Goal: Task Accomplishment & Management: Complete application form

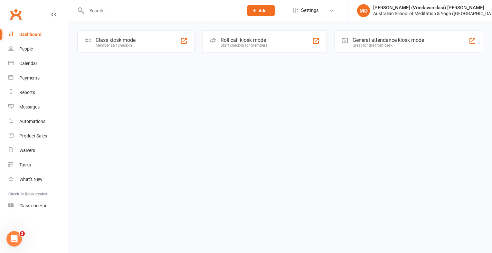
click at [89, 8] on input "text" at bounding box center [162, 10] width 154 height 9
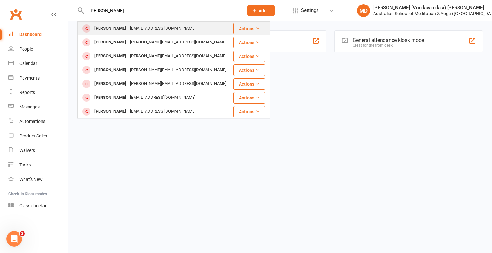
type input "[PERSON_NAME]"
click at [104, 28] on div "[PERSON_NAME]" at bounding box center [110, 28] width 36 height 9
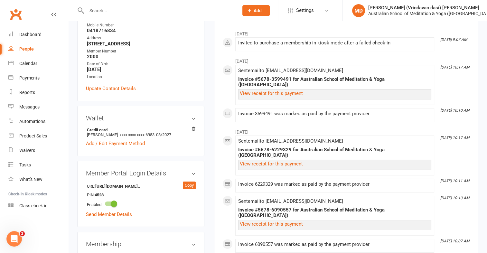
scroll to position [103, 0]
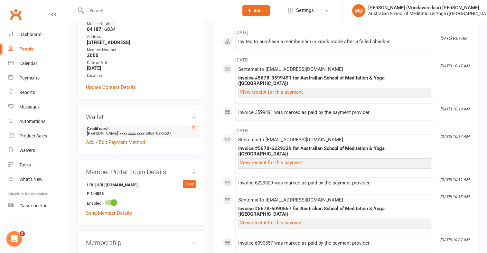
click at [194, 130] on icon at bounding box center [193, 127] width 5 height 5
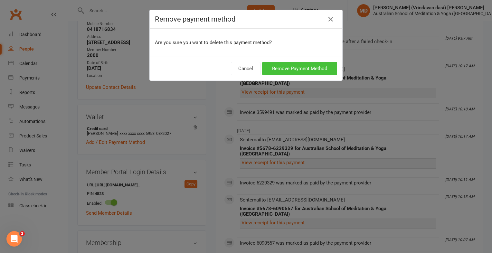
click at [292, 69] on button "Remove Payment Method" at bounding box center [299, 69] width 75 height 14
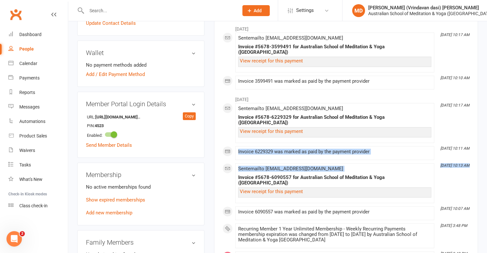
scroll to position [180, 0]
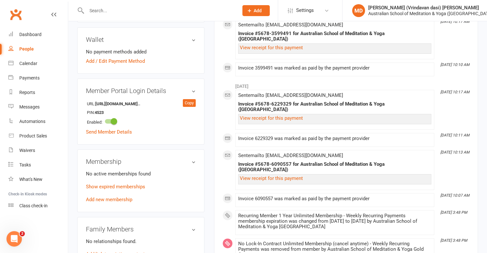
drag, startPoint x: 210, startPoint y: 139, endPoint x: 171, endPoint y: 61, distance: 87.6
click at [171, 61] on div "Wallet No payment methods added Add / Edit Payment Method" at bounding box center [140, 50] width 127 height 46
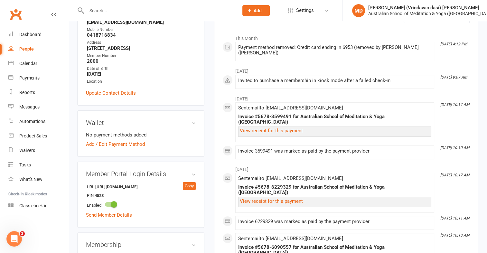
scroll to position [0, 0]
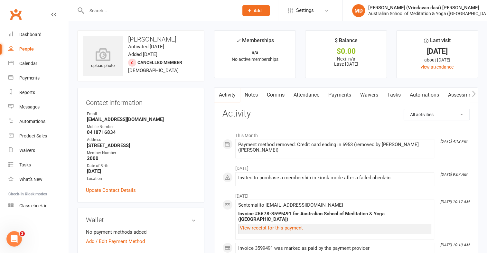
click at [171, 61] on span "Cancelled member" at bounding box center [160, 62] width 45 height 5
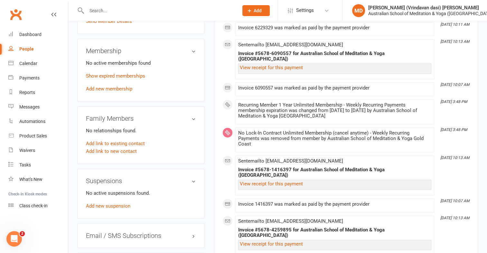
scroll to position [290, 0]
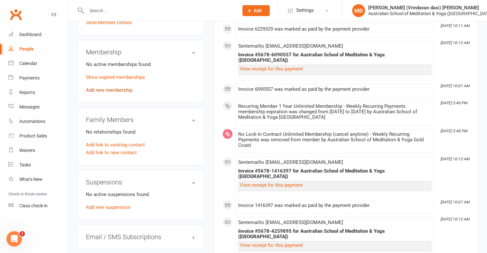
click at [117, 93] on link "Add new membership" at bounding box center [109, 90] width 46 height 6
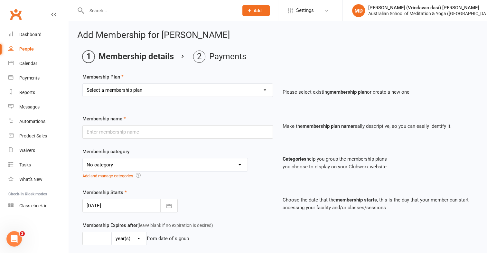
click at [264, 91] on select "Select a membership plan First Time Intro Offer (1 month Unlimited Meditation &…" at bounding box center [178, 90] width 190 height 13
select select "4"
click at [83, 84] on select "Select a membership plan First Time Intro Offer (1 month Unlimited Meditation &…" at bounding box center [178, 90] width 190 height 13
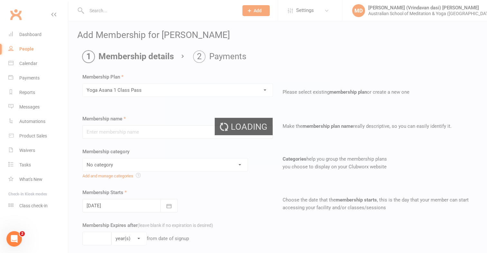
type input "Yoga Asana 1 Class Pass"
select select "4"
type input "3"
select select "2"
type input "1"
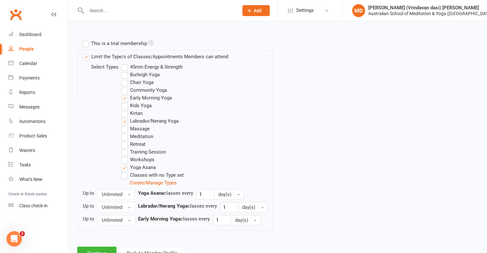
scroll to position [328, 0]
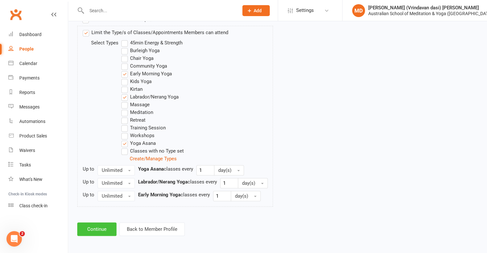
click at [105, 227] on button "Continue" at bounding box center [96, 230] width 39 height 14
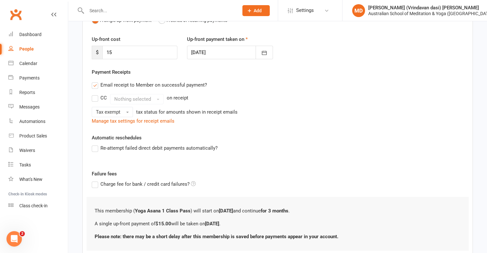
scroll to position [122, 0]
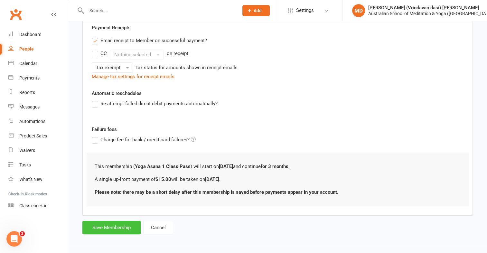
click at [109, 223] on button "Save Membership" at bounding box center [111, 228] width 58 height 14
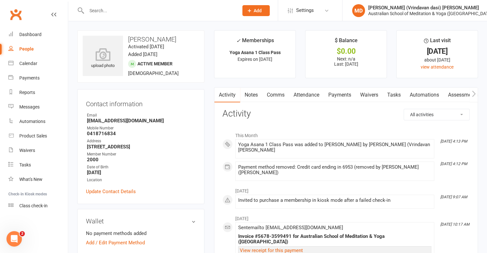
click at [348, 93] on link "Payments" at bounding box center [340, 95] width 32 height 15
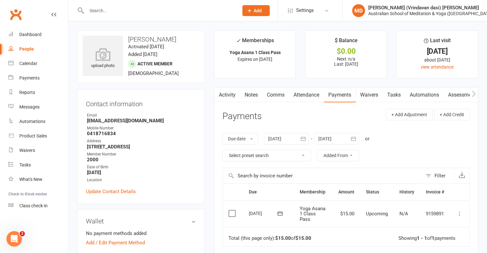
click at [460, 212] on icon at bounding box center [460, 214] width 6 height 6
click at [442, 238] on link "Mark as Paid (POS)" at bounding box center [432, 239] width 64 height 13
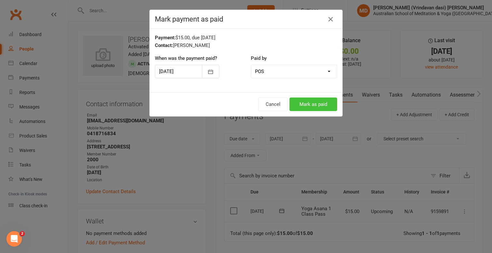
click at [304, 105] on button "Mark as paid" at bounding box center [314, 105] width 48 height 14
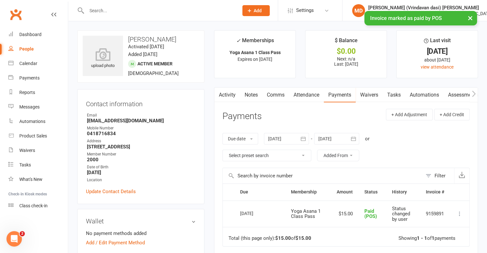
click at [106, 10] on input "text" at bounding box center [159, 10] width 149 height 9
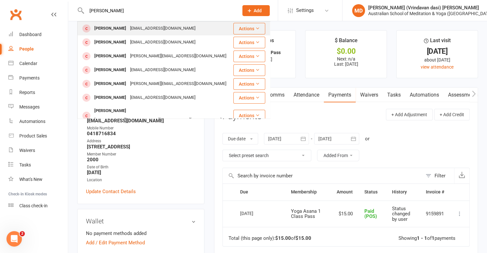
type input "jessie ri"
click at [186, 30] on div "Jessie Lucas jessielucas@y7mail.com" at bounding box center [155, 28] width 155 height 13
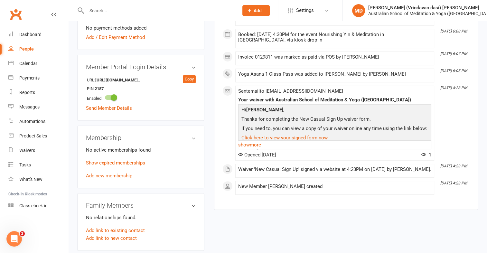
scroll to position [225, 0]
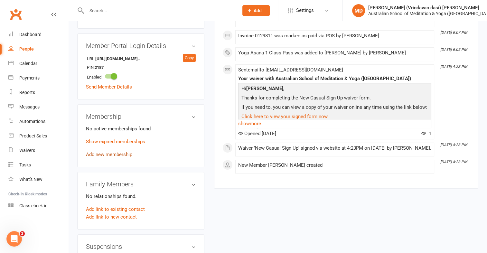
click at [124, 156] on link "Add new membership" at bounding box center [109, 155] width 46 height 6
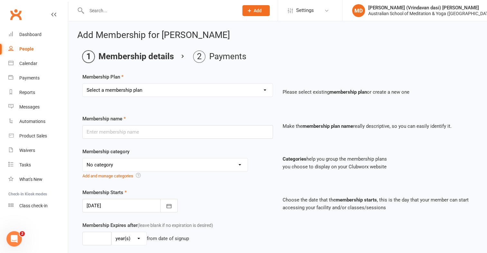
click at [265, 91] on select "Select a membership plan First Time Intro Offer (1 month Unlimited Meditation &…" at bounding box center [178, 90] width 190 height 13
select select "4"
click at [83, 84] on select "Select a membership plan First Time Intro Offer (1 month Unlimited Meditation &…" at bounding box center [178, 90] width 190 height 13
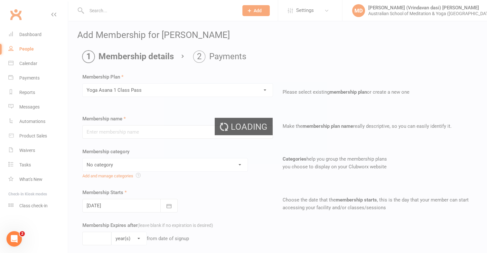
type input "Yoga Asana 1 Class Pass"
select select "4"
type input "3"
select select "2"
type input "1"
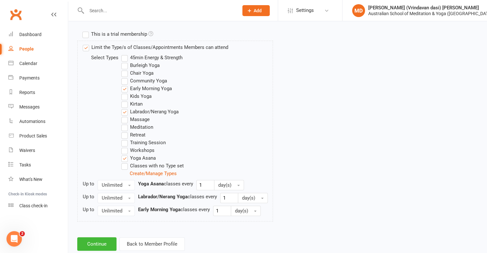
scroll to position [328, 0]
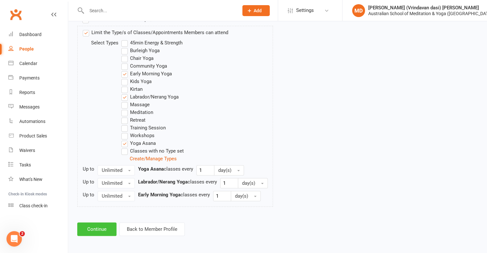
click at [87, 230] on button "Continue" at bounding box center [96, 230] width 39 height 14
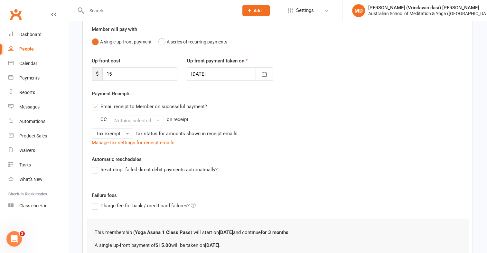
scroll to position [122, 0]
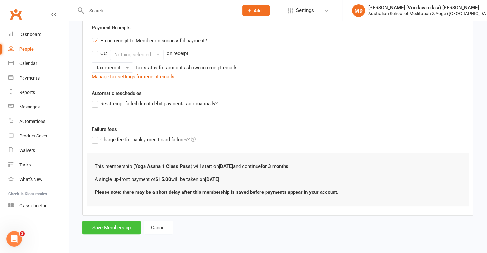
click at [93, 229] on button "Save Membership" at bounding box center [111, 228] width 58 height 14
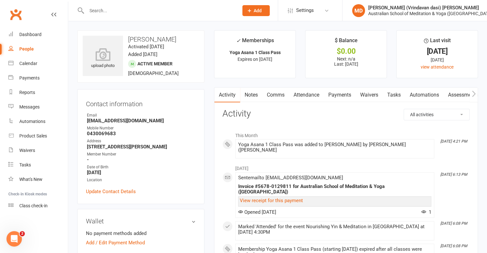
click at [95, 14] on input "text" at bounding box center [159, 10] width 149 height 9
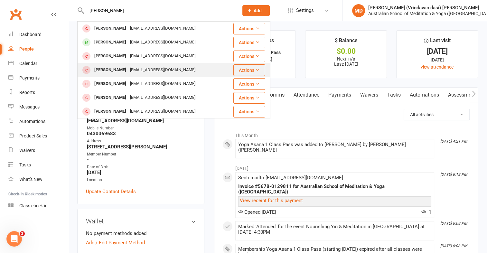
type input "debbie"
click at [106, 70] on div "Debbie Vanstan" at bounding box center [110, 69] width 36 height 9
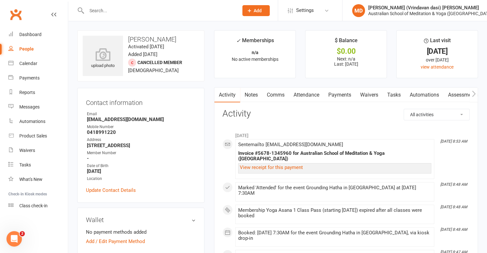
click at [211, 132] on main "✓ Memberships n/a No active memberships $ Balance $0.00 Next: n/a Last: 5 Mar 2…" at bounding box center [346, 222] width 274 height 384
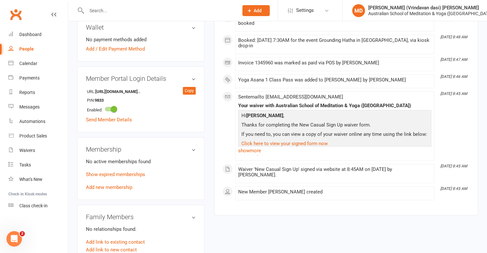
scroll to position [193, 0]
click at [92, 188] on link "Add new membership" at bounding box center [109, 187] width 46 height 6
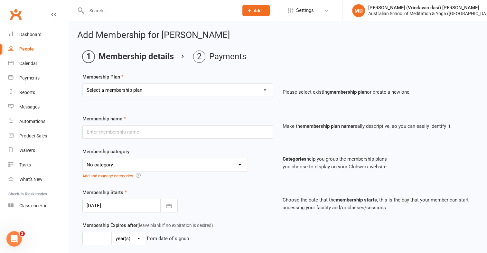
click at [263, 89] on select "Select a membership plan First Time Intro Offer (1 month Unlimited Meditation &…" at bounding box center [178, 90] width 190 height 13
select select "4"
click at [83, 84] on select "Select a membership plan First Time Intro Offer (1 month Unlimited Meditation &…" at bounding box center [178, 90] width 190 height 13
click at [0, 0] on div "Loading" at bounding box center [0, 0] width 0 height 0
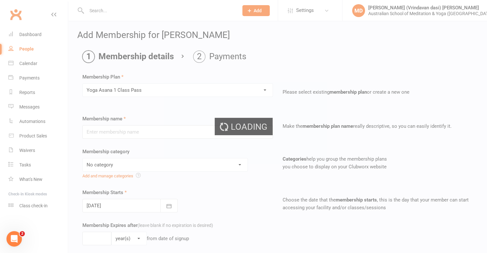
type input "Yoga Asana 1 Class Pass"
select select "4"
type input "3"
select select "2"
type input "1"
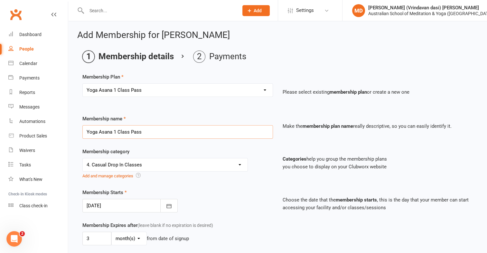
click at [269, 127] on input "Yoga Asana 1 Class Pass" at bounding box center [177, 132] width 191 height 14
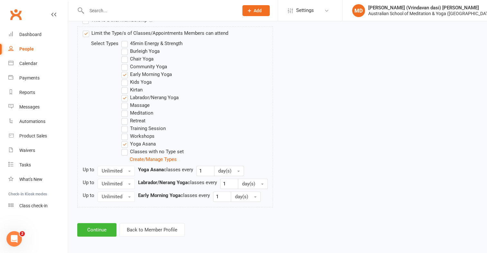
scroll to position [328, 0]
drag, startPoint x: 105, startPoint y: 207, endPoint x: 93, endPoint y: 218, distance: 15.7
drag, startPoint x: 93, startPoint y: 218, endPoint x: 100, endPoint y: 231, distance: 15.3
click at [100, 231] on button "Continue" at bounding box center [96, 230] width 39 height 14
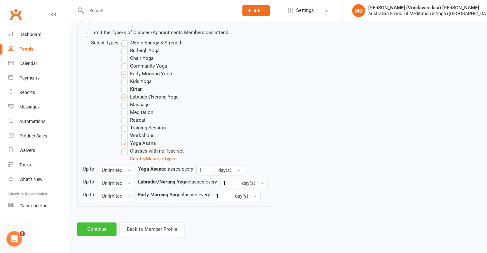
scroll to position [0, 0]
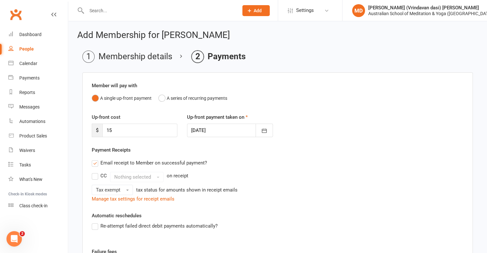
click at [100, 228] on label "Re-attempt failed direct debit payments automatically?" at bounding box center [155, 226] width 126 height 8
click at [96, 222] on input "Re-attempt failed direct debit payments automatically?" at bounding box center [94, 222] width 4 height 0
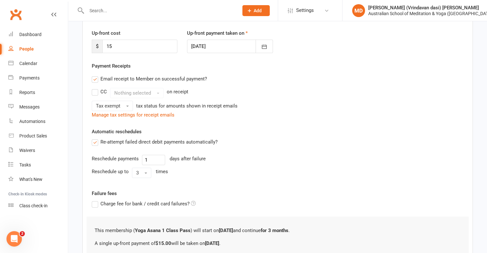
click at [99, 227] on div "Member will pay with A single up-front payment A series of recurring payments U…" at bounding box center [277, 133] width 391 height 291
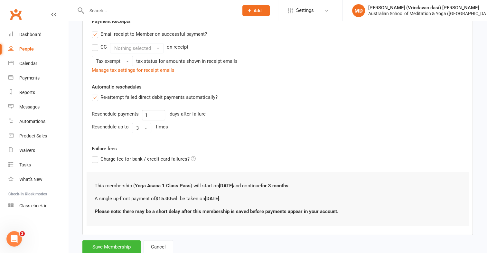
click at [99, 227] on div "Member will pay with A single up-front payment A series of recurring payments U…" at bounding box center [277, 89] width 391 height 291
drag, startPoint x: 99, startPoint y: 227, endPoint x: 117, endPoint y: 244, distance: 25.1
click at [118, 244] on button "Save Membership" at bounding box center [111, 247] width 58 height 14
click at [117, 239] on form "Member will pay with A single up-front payment A series of recurring payments U…" at bounding box center [277, 99] width 391 height 310
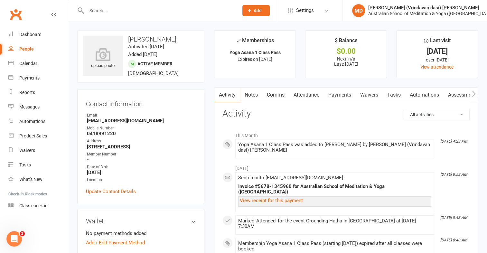
click at [345, 97] on link "Payments" at bounding box center [340, 95] width 32 height 15
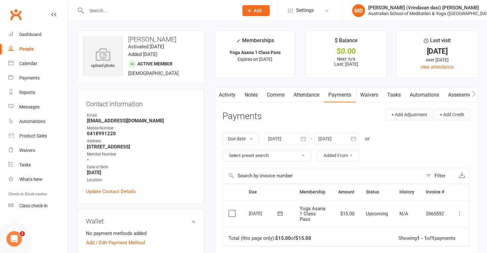
click at [460, 215] on icon at bounding box center [460, 214] width 6 height 6
click at [443, 223] on link "Mark as Paid (Cash)" at bounding box center [432, 226] width 64 height 13
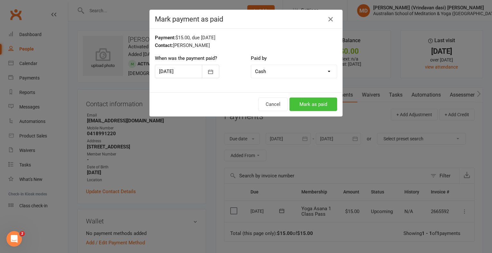
click at [306, 108] on button "Mark as paid" at bounding box center [314, 105] width 48 height 14
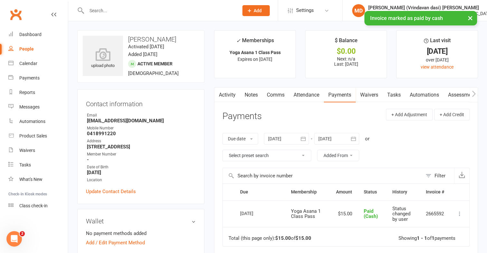
click at [109, 10] on input "text" at bounding box center [159, 10] width 149 height 9
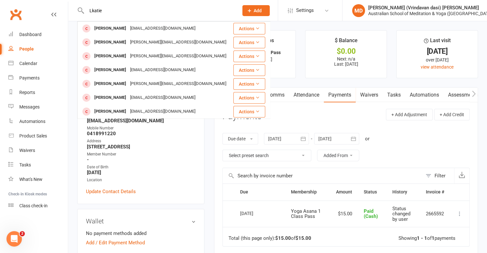
drag, startPoint x: 106, startPoint y: 11, endPoint x: 72, endPoint y: 5, distance: 35.1
click at [72, 5] on react-component "Lkatie Katie Lander katielander26@gmail.com Actions Katie Lowry katie@lowryaust…" at bounding box center [117, 10] width 234 height 21
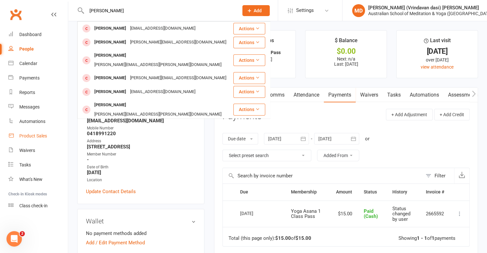
type input "karie neeson"
click at [38, 135] on div "Product Sales" at bounding box center [33, 135] width 28 height 5
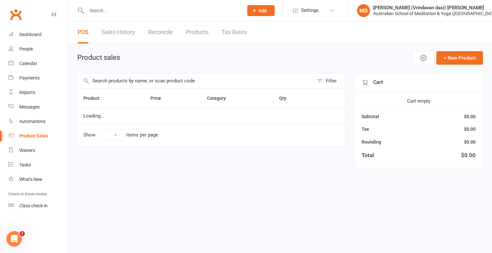
select select "25"
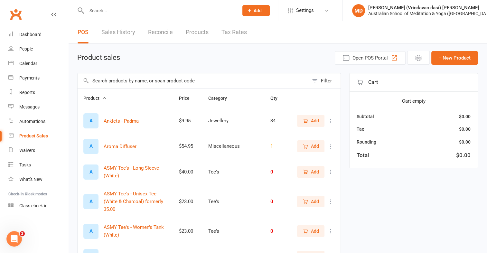
click at [107, 80] on input "text" at bounding box center [193, 80] width 231 height 15
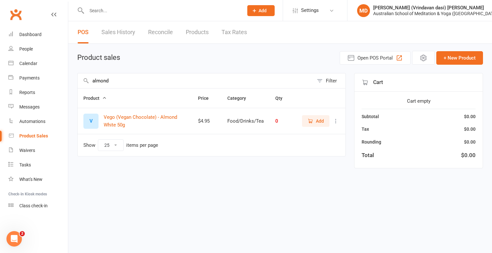
drag, startPoint x: 114, startPoint y: 79, endPoint x: 78, endPoint y: 80, distance: 36.7
click at [78, 80] on input "almond" at bounding box center [196, 80] width 236 height 15
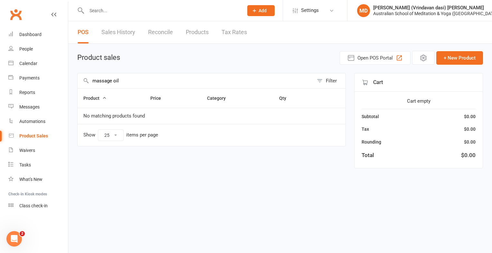
drag, startPoint x: 126, startPoint y: 78, endPoint x: 74, endPoint y: 79, distance: 52.2
click at [74, 79] on div "Product sales Open POS Portal + New Product massage oil Filter Product Price Ca…" at bounding box center [280, 111] width 424 height 134
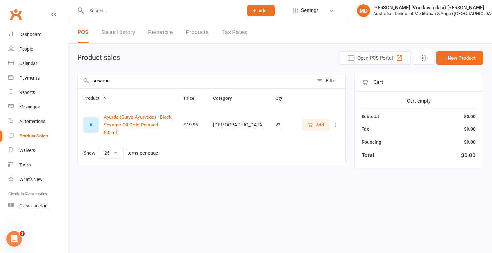
type input "sesame"
click at [317, 121] on span "Add" at bounding box center [320, 124] width 8 height 7
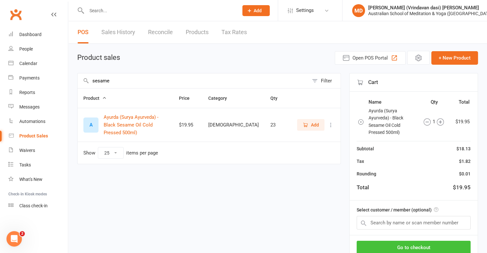
click at [432, 247] on button "Go to checkout" at bounding box center [414, 248] width 114 height 14
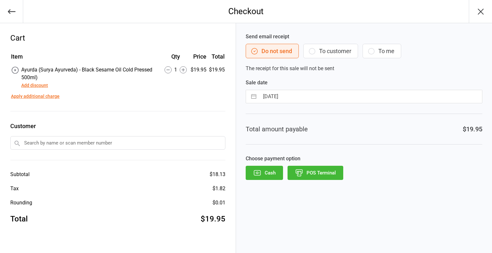
click at [310, 171] on button "POS Terminal" at bounding box center [316, 173] width 56 height 14
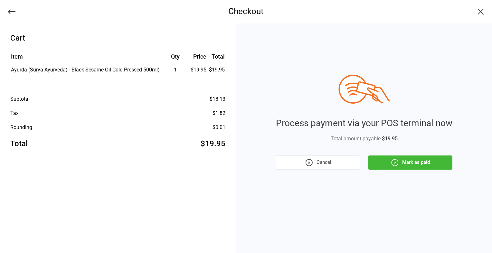
click at [417, 161] on button "Mark as paid" at bounding box center [410, 163] width 84 height 14
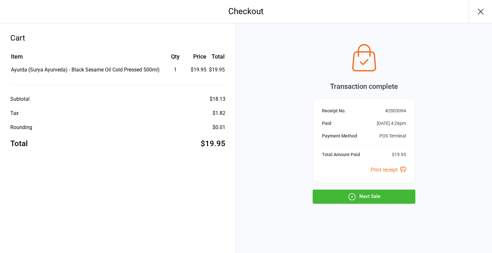
click at [373, 198] on button "Next Sale" at bounding box center [364, 197] width 103 height 14
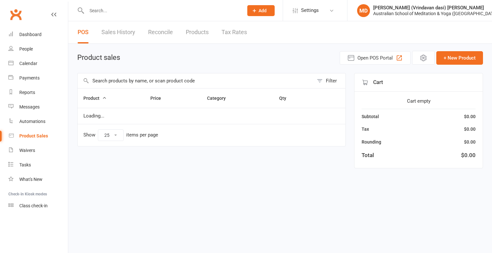
select select "25"
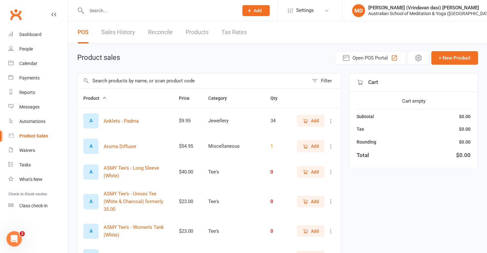
click at [104, 11] on input "text" at bounding box center [159, 10] width 149 height 9
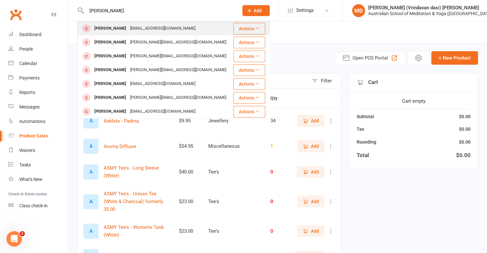
type input "[PERSON_NAME]"
click at [122, 26] on div "[PERSON_NAME]" at bounding box center [110, 28] width 36 height 9
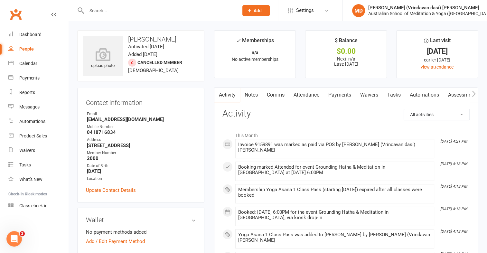
click at [347, 95] on link "Payments" at bounding box center [340, 95] width 32 height 15
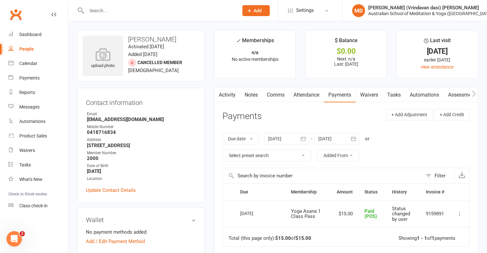
click at [94, 10] on input "text" at bounding box center [159, 10] width 149 height 9
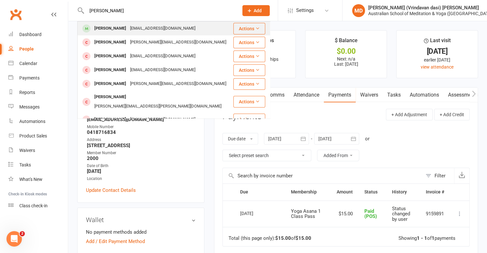
type input "[PERSON_NAME]"
click at [103, 30] on div "[PERSON_NAME]" at bounding box center [110, 28] width 36 height 9
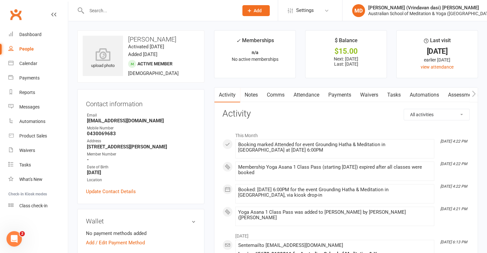
click at [343, 94] on link "Payments" at bounding box center [340, 95] width 32 height 15
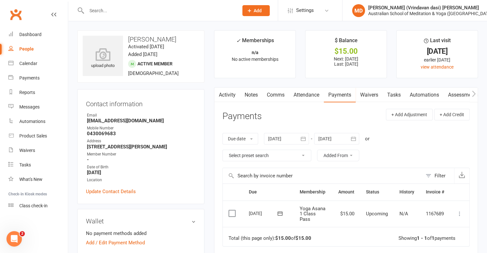
click at [461, 215] on icon at bounding box center [460, 214] width 6 height 6
click at [444, 225] on link "Mark as Paid (Cash)" at bounding box center [432, 226] width 64 height 13
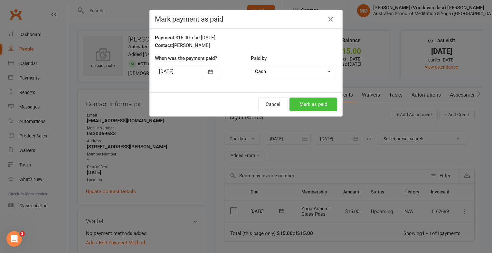
click at [301, 107] on button "Mark as paid" at bounding box center [314, 105] width 48 height 14
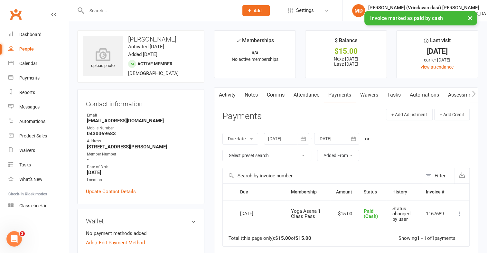
click at [106, 11] on div "× Invoice marked as paid by cash" at bounding box center [239, 11] width 479 height 0
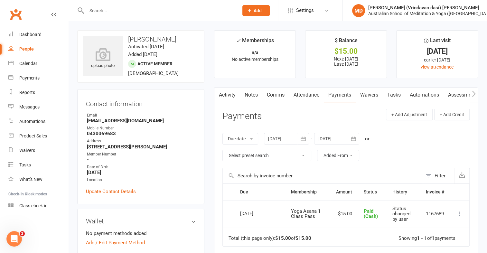
click at [100, 11] on input "text" at bounding box center [159, 10] width 149 height 9
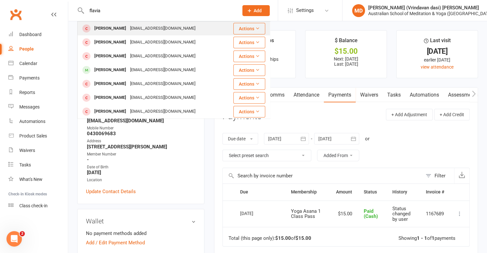
type input "flavia"
click at [141, 31] on div "[EMAIL_ADDRESS][DOMAIN_NAME]" at bounding box center [162, 28] width 69 height 9
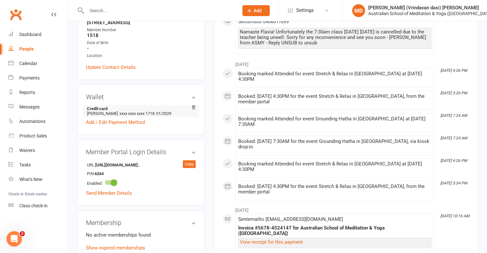
scroll to position [161, 0]
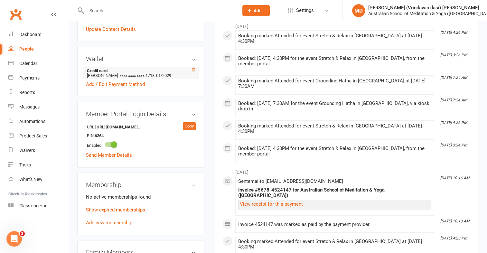
click at [193, 72] on icon at bounding box center [193, 69] width 5 height 5
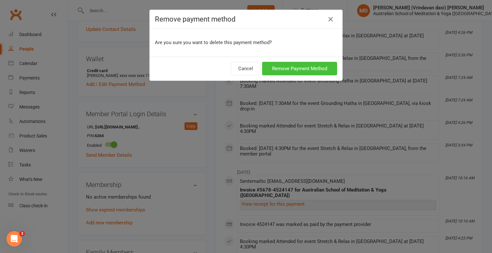
click at [274, 67] on button "Remove Payment Method" at bounding box center [299, 69] width 75 height 14
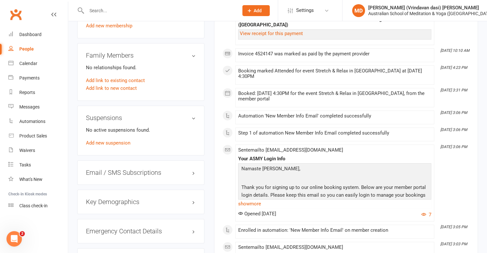
scroll to position [290, 0]
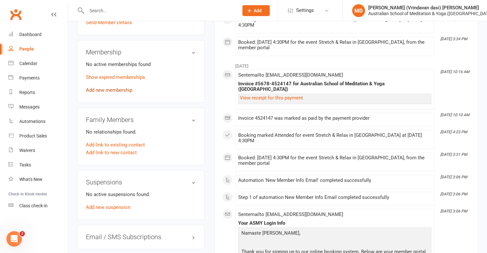
click at [123, 93] on link "Add new membership" at bounding box center [109, 90] width 46 height 6
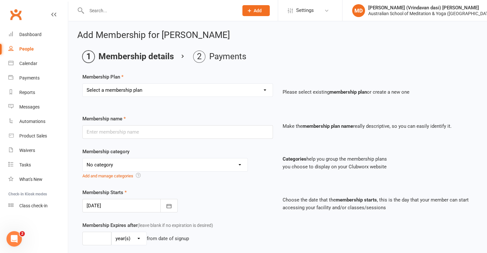
click at [266, 91] on select "Select a membership plan First Time Intro Offer (1 month Unlimited Meditation &…" at bounding box center [178, 90] width 190 height 13
select select "5"
click at [83, 84] on select "Select a membership plan First Time Intro Offer (1 month Unlimited Meditation &…" at bounding box center [178, 90] width 190 height 13
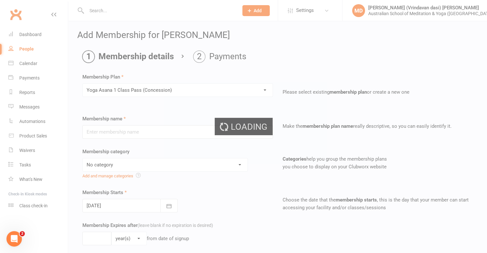
type input "Yoga Asana 1 Class Pass (Concession)"
select select "4"
type input "3"
select select "2"
type input "1"
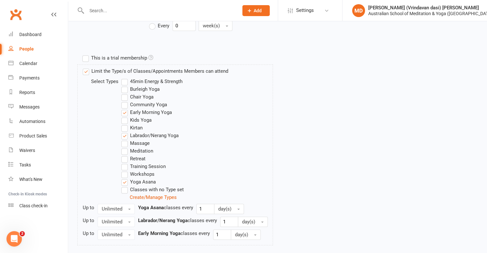
scroll to position [328, 0]
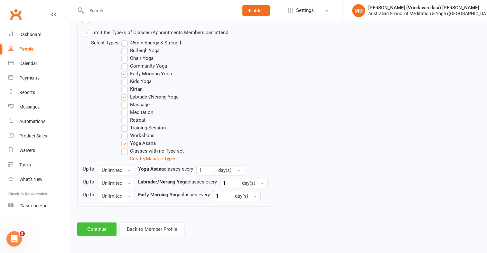
click at [93, 227] on button "Continue" at bounding box center [96, 230] width 39 height 14
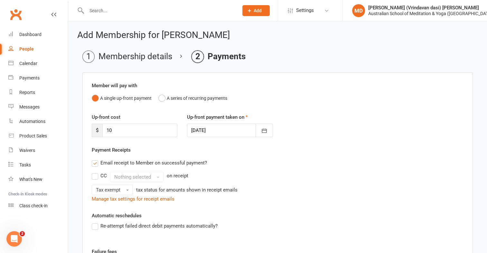
scroll to position [122, 0]
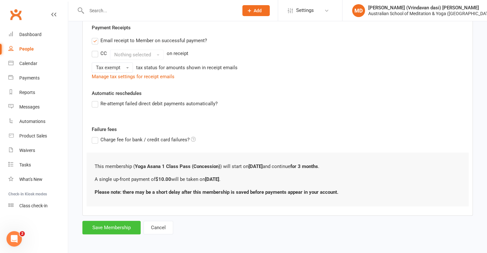
click at [96, 226] on button "Save Membership" at bounding box center [111, 228] width 58 height 14
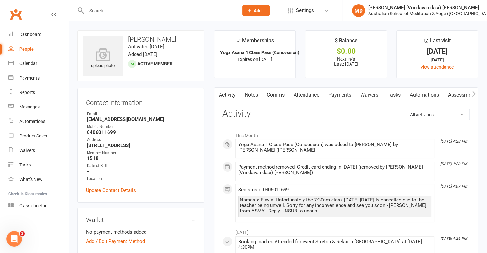
click at [341, 95] on link "Payments" at bounding box center [340, 95] width 32 height 15
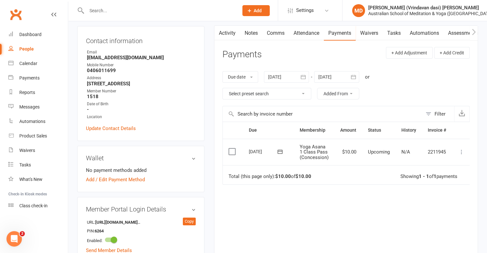
scroll to position [64, 0]
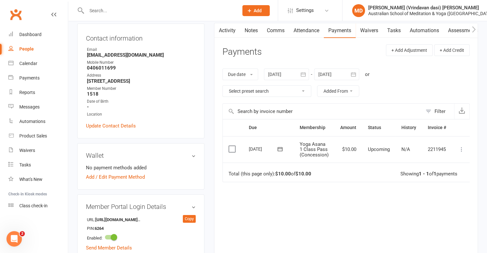
click at [461, 148] on icon at bounding box center [462, 149] width 6 height 6
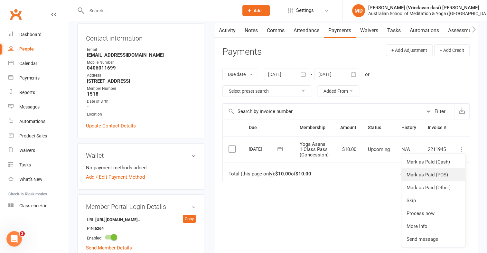
click at [443, 177] on link "Mark as Paid (POS)" at bounding box center [434, 174] width 64 height 13
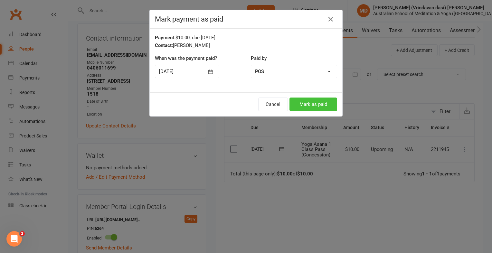
click at [315, 102] on button "Mark as paid" at bounding box center [314, 105] width 48 height 14
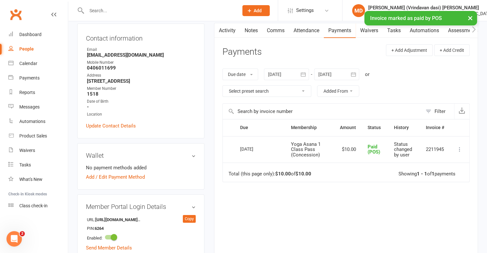
click at [108, 9] on input "text" at bounding box center [159, 10] width 149 height 9
